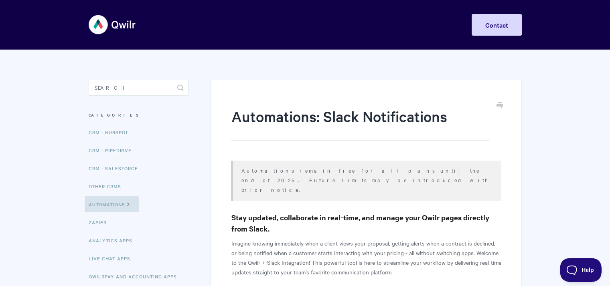
click at [103, 22] on img at bounding box center [113, 25] width 48 height 30
click at [114, 23] on img at bounding box center [113, 25] width 48 height 30
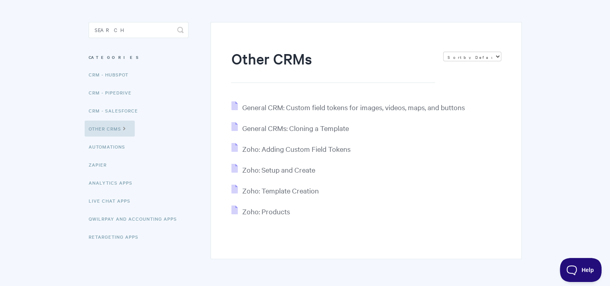
scroll to position [57, 0]
click at [281, 109] on span "General CRM: Custom field tokens for images, videos, maps, and buttons" at bounding box center [353, 107] width 222 height 9
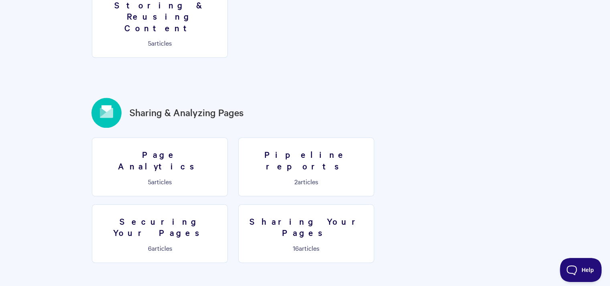
scroll to position [882, 0]
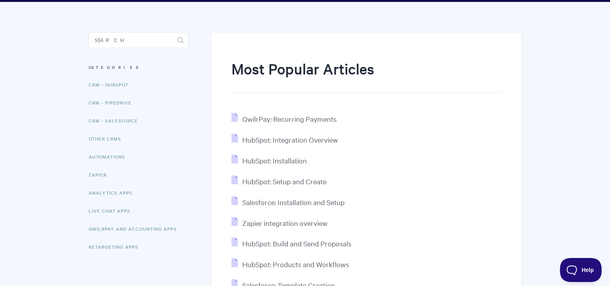
scroll to position [48, 0]
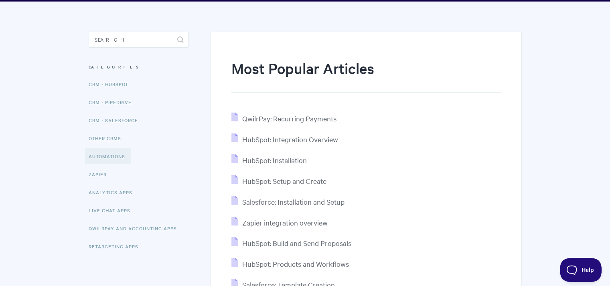
click at [111, 160] on link "Automations" at bounding box center [108, 156] width 46 height 16
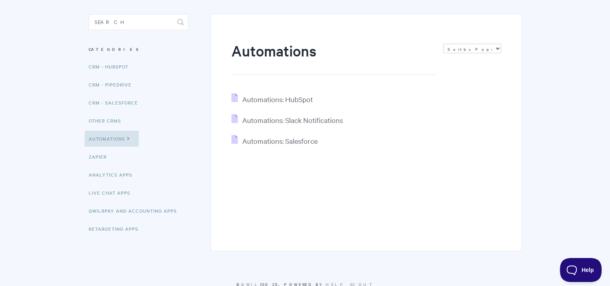
scroll to position [67, 0]
